Goal: Task Accomplishment & Management: Manage account settings

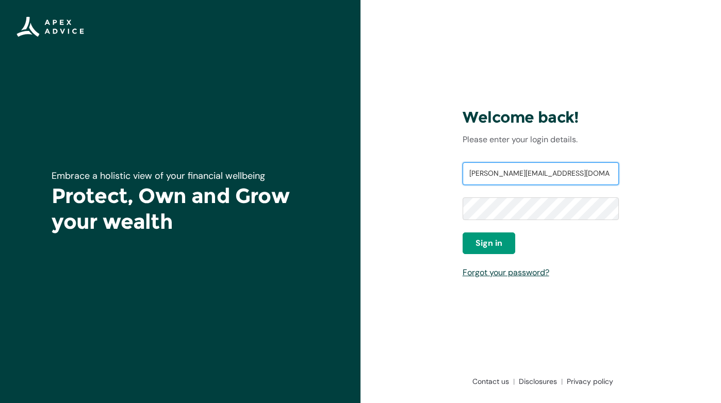
type input "annabel@blaikieconsulting.co.nz"
click at [414, 198] on div "Welcome back! Please enter your login details. Username annabel@blaikieconsulti…" at bounding box center [541, 201] width 361 height 403
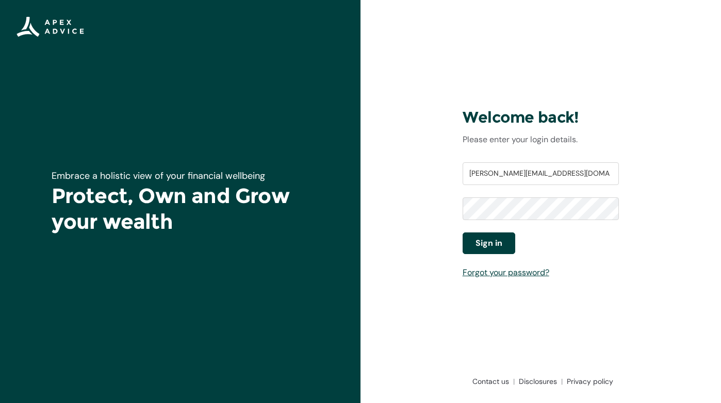
click at [499, 241] on span "Sign in" at bounding box center [489, 243] width 27 height 12
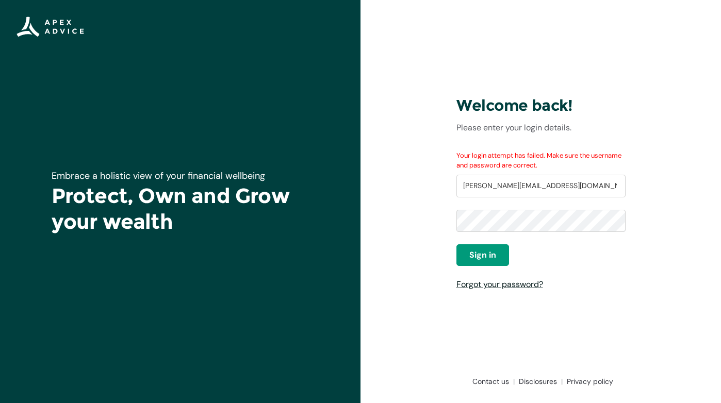
click at [494, 286] on link "Forgot your password?" at bounding box center [500, 284] width 87 height 11
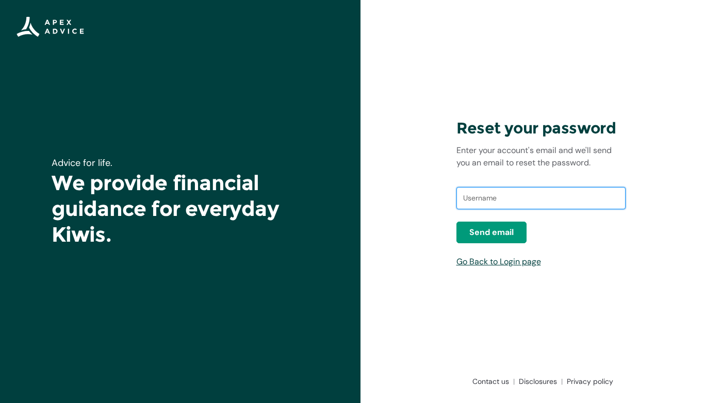
click at [479, 200] on input "text" at bounding box center [541, 198] width 169 height 23
type input "[PERSON_NAME][EMAIL_ADDRESS][DOMAIN_NAME]"
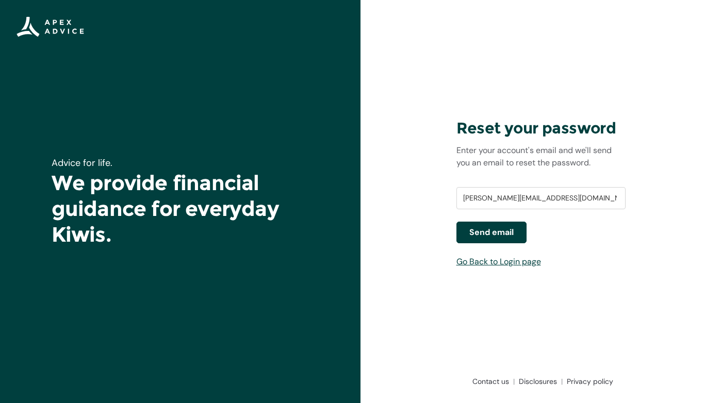
click at [494, 237] on span "Send email" at bounding box center [492, 233] width 44 height 12
